Goal: Check status: Check status

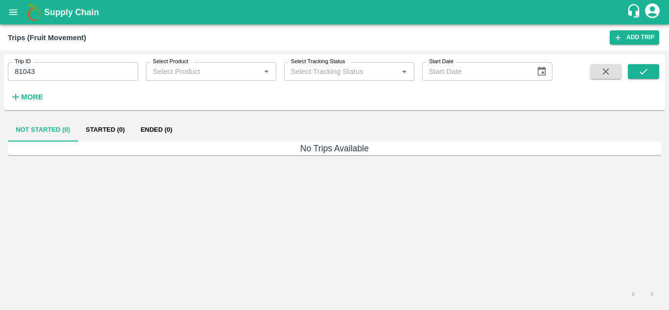
type input "Ongoing"
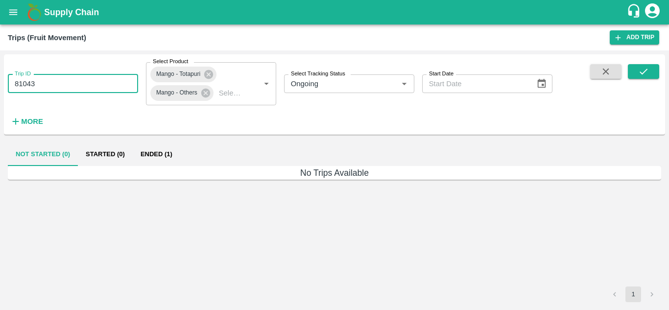
click at [81, 82] on input "81043" at bounding box center [73, 83] width 130 height 19
type input "8"
paste input "text"
type input "86564"
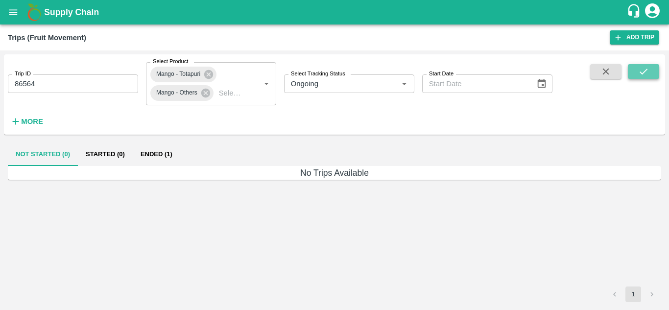
click at [646, 72] on icon "submit" at bounding box center [643, 71] width 11 height 11
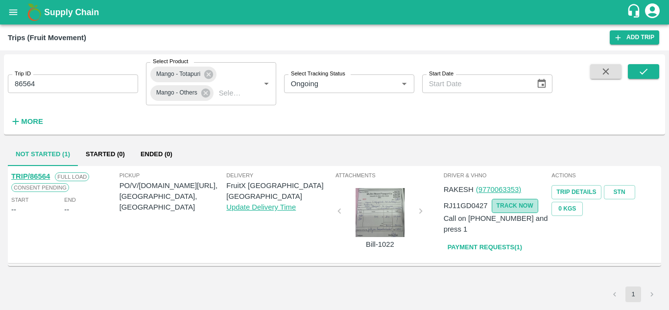
click at [517, 207] on button "TRACK NOW" at bounding box center [515, 206] width 47 height 14
click at [479, 204] on p "RJ11GD0427" at bounding box center [466, 205] width 44 height 11
copy p "RJ11GD0427"
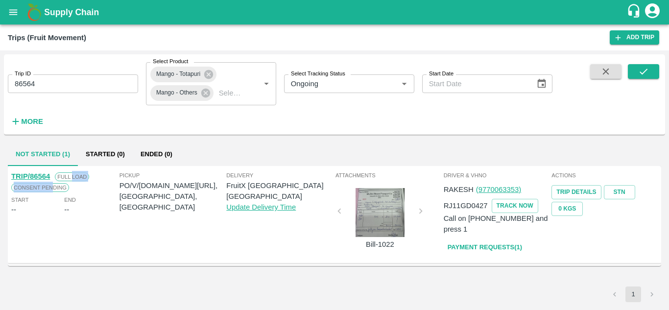
drag, startPoint x: 71, startPoint y: 176, endPoint x: 52, endPoint y: 185, distance: 21.2
click at [52, 185] on div "TRIP/86564 Full Load Consent Pending" at bounding box center [64, 182] width 106 height 22
click at [91, 234] on div "TRIP/86564 Full Load Consent Pending Start -- End --" at bounding box center [64, 214] width 108 height 92
click at [614, 192] on link "STN" at bounding box center [619, 192] width 31 height 14
click at [370, 193] on div at bounding box center [379, 212] width 73 height 49
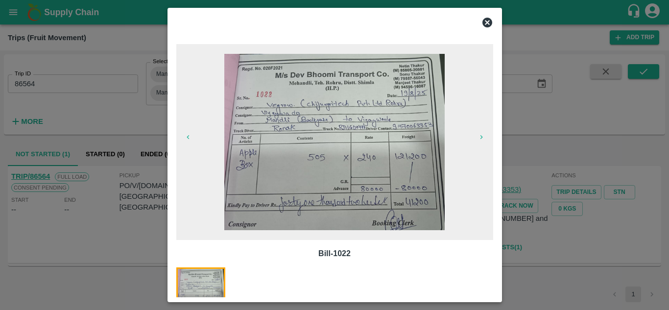
click at [486, 24] on icon at bounding box center [487, 23] width 10 height 10
